Goal: Browse casually

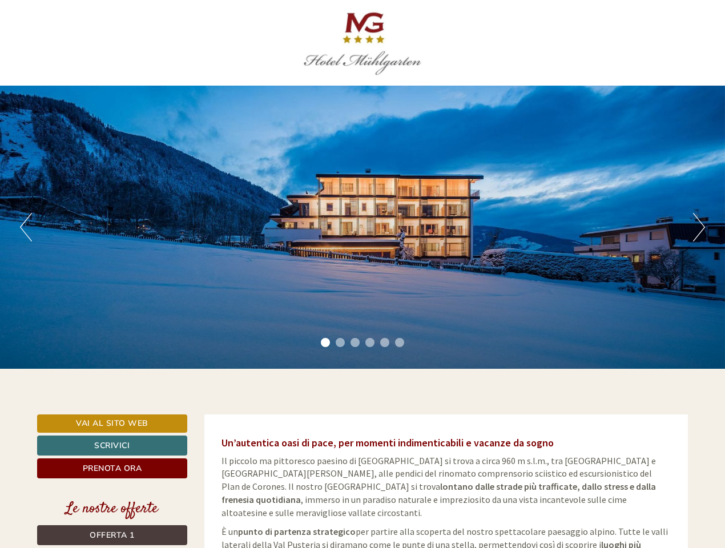
click at [362, 274] on div "Previous Next 1 2 3 4 5 6" at bounding box center [362, 227] width 725 height 283
click at [26, 227] on button "Previous" at bounding box center [26, 227] width 12 height 29
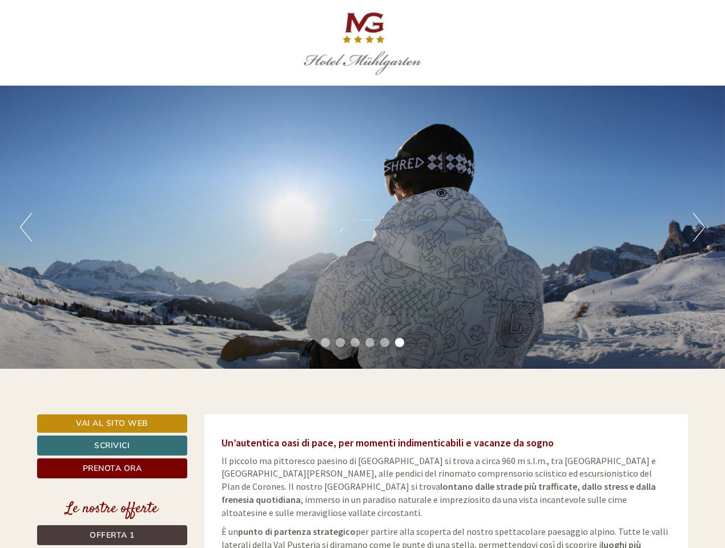
click at [362, 227] on div "Previous Next 1 2 3 4 5 6" at bounding box center [362, 227] width 725 height 283
click at [699, 227] on button "Next" at bounding box center [699, 227] width 12 height 29
click at [325, 342] on li "1" at bounding box center [325, 342] width 9 height 9
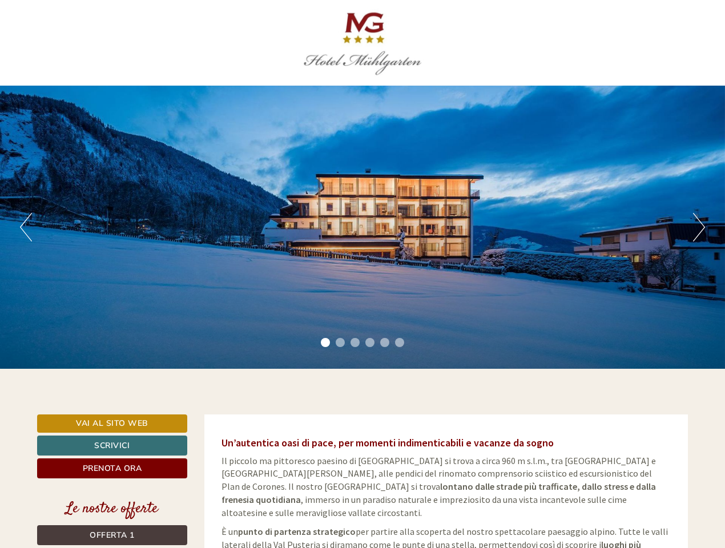
click at [340, 342] on li "2" at bounding box center [340, 342] width 9 height 9
click at [355, 342] on li "3" at bounding box center [354, 342] width 9 height 9
click at [370, 342] on li "4" at bounding box center [369, 342] width 9 height 9
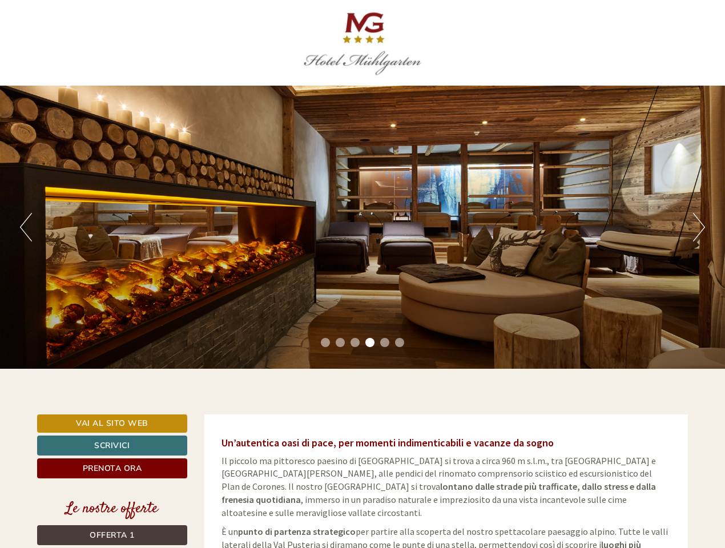
click at [385, 342] on li "5" at bounding box center [384, 342] width 9 height 9
click at [400, 342] on li "6" at bounding box center [399, 342] width 9 height 9
